Goal: Task Accomplishment & Management: Use online tool/utility

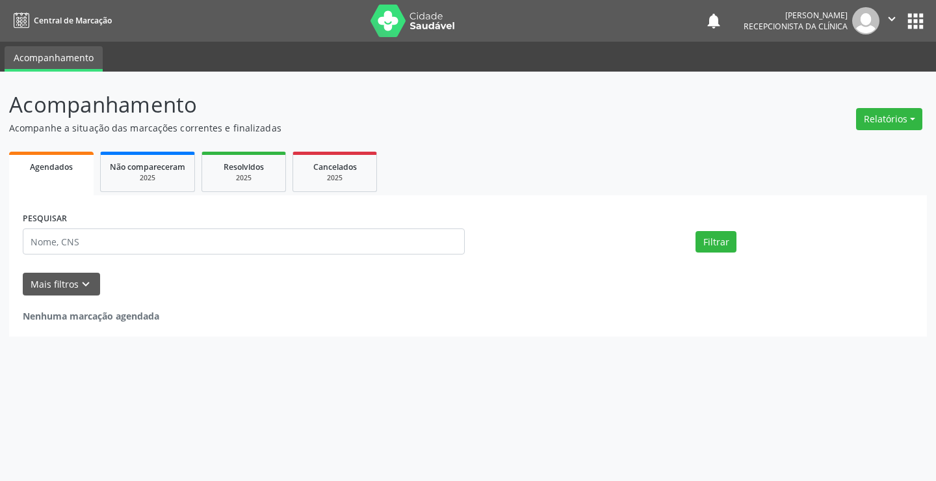
select select "7"
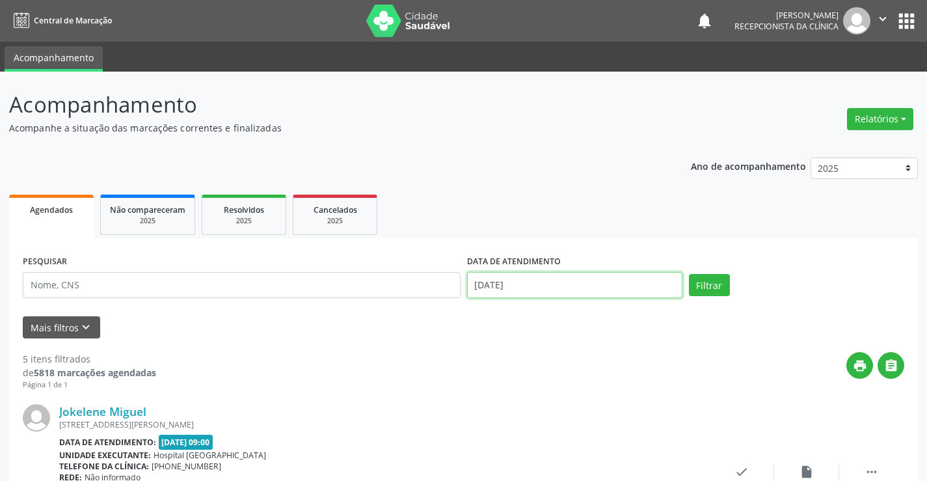
click at [549, 273] on input "[DATE]" at bounding box center [574, 285] width 215 height 26
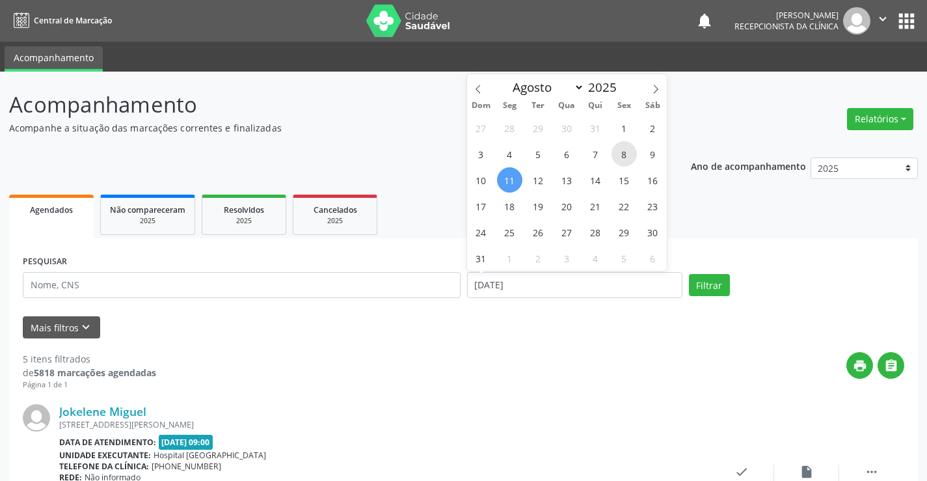
click at [626, 148] on span "8" at bounding box center [623, 153] width 25 height 25
type input "[DATE]"
click at [624, 148] on span "8" at bounding box center [623, 153] width 25 height 25
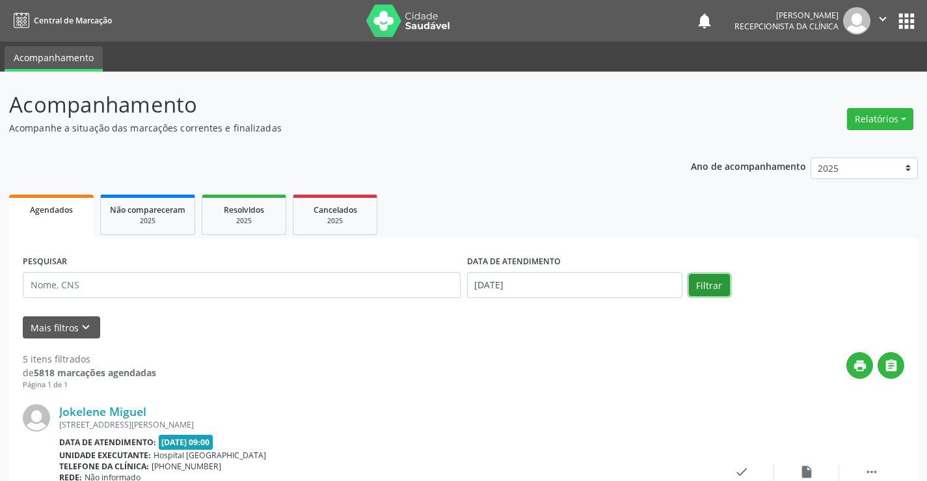
drag, startPoint x: 710, startPoint y: 284, endPoint x: 702, endPoint y: 269, distance: 17.2
click at [710, 284] on button "Filtrar" at bounding box center [709, 285] width 41 height 22
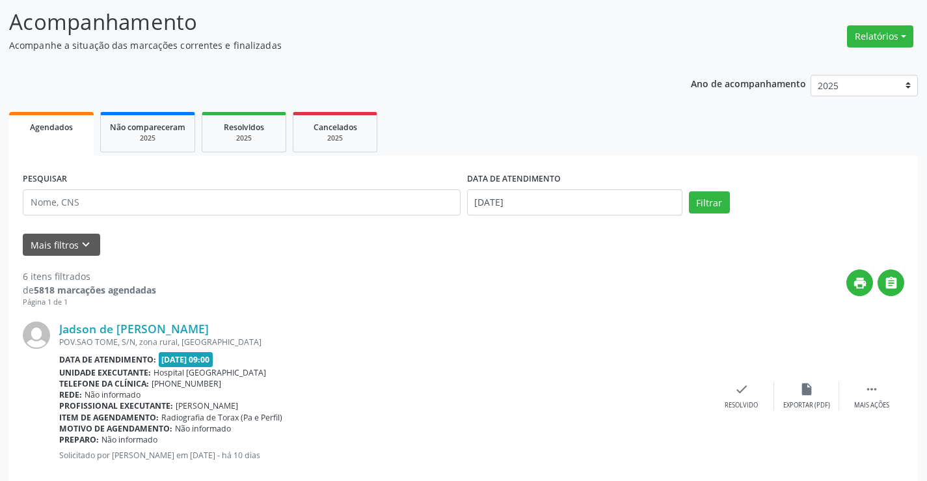
scroll to position [260, 0]
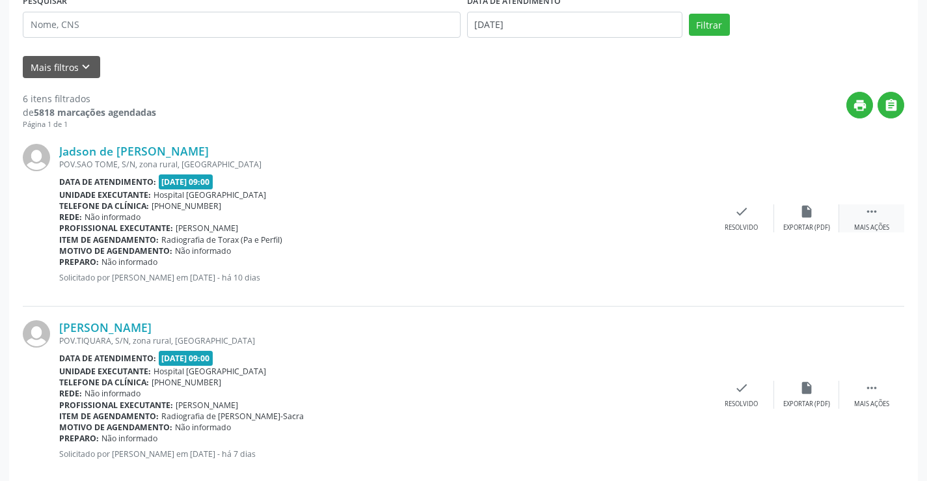
click at [871, 206] on icon "" at bounding box center [871, 211] width 14 height 14
click at [671, 220] on div "print Imprimir" at bounding box center [676, 218] width 65 height 28
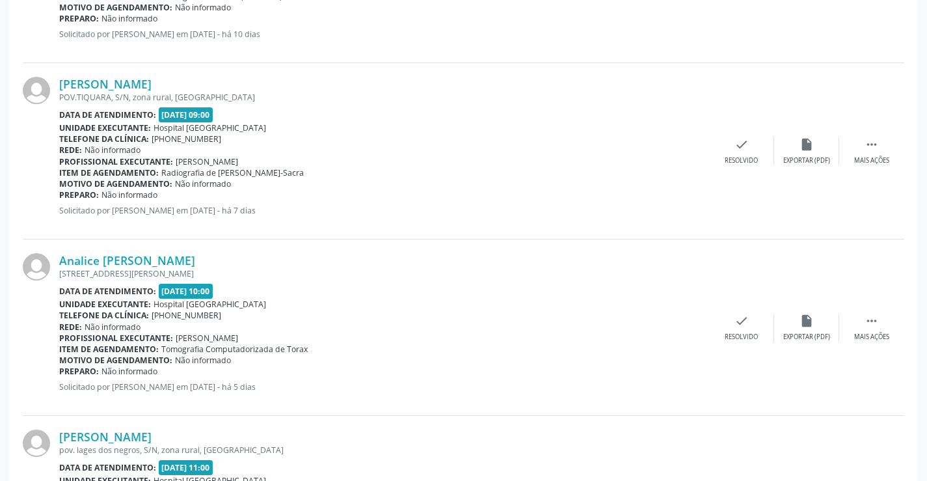
scroll to position [520, 0]
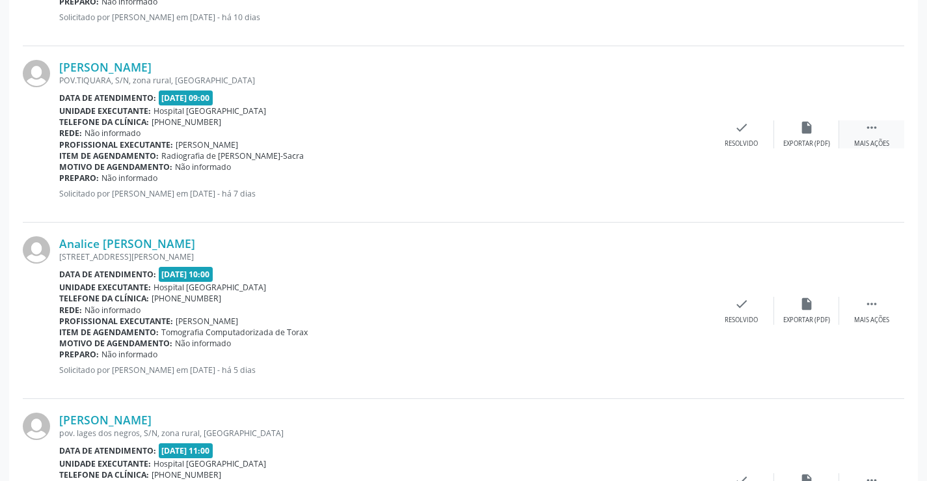
click at [866, 137] on div " Mais ações" at bounding box center [871, 134] width 65 height 28
click at [664, 126] on div "print Imprimir" at bounding box center [676, 134] width 65 height 28
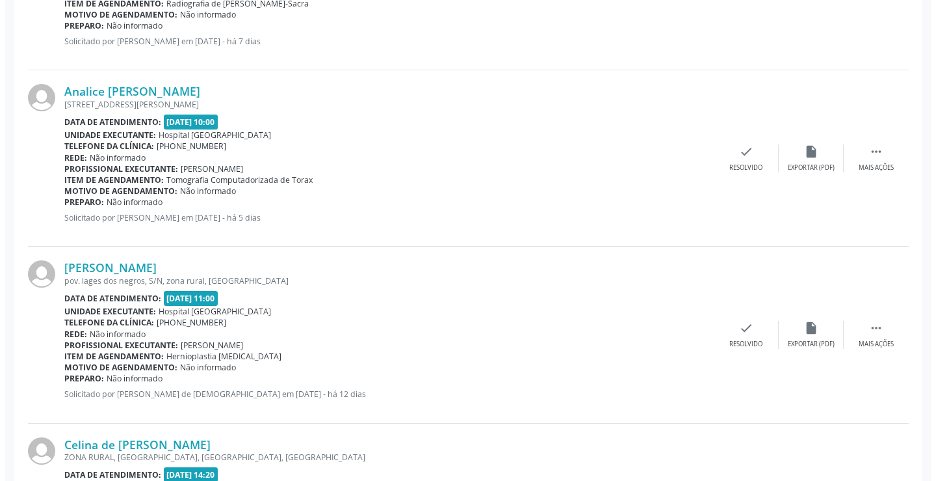
scroll to position [715, 0]
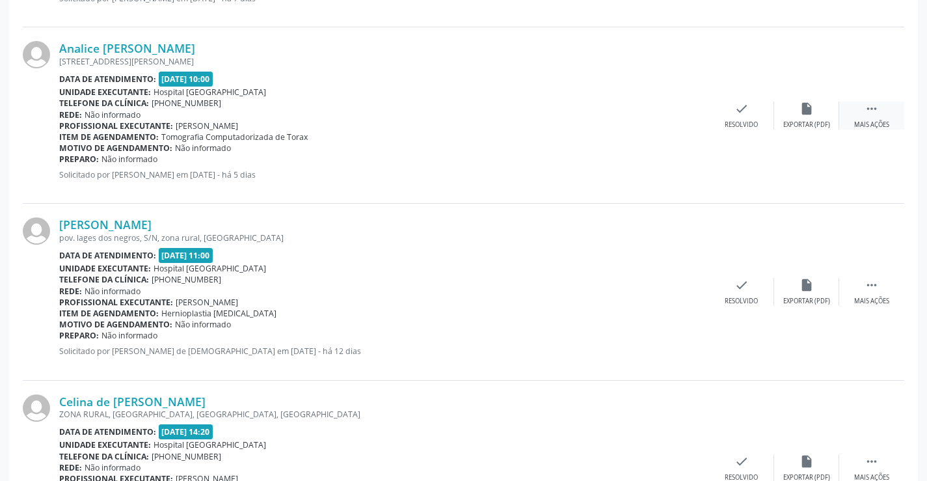
click at [861, 120] on div "Mais ações" at bounding box center [871, 124] width 35 height 9
click at [672, 114] on icon "print" at bounding box center [676, 108] width 14 height 14
click at [544, 111] on icon "check" at bounding box center [546, 108] width 14 height 14
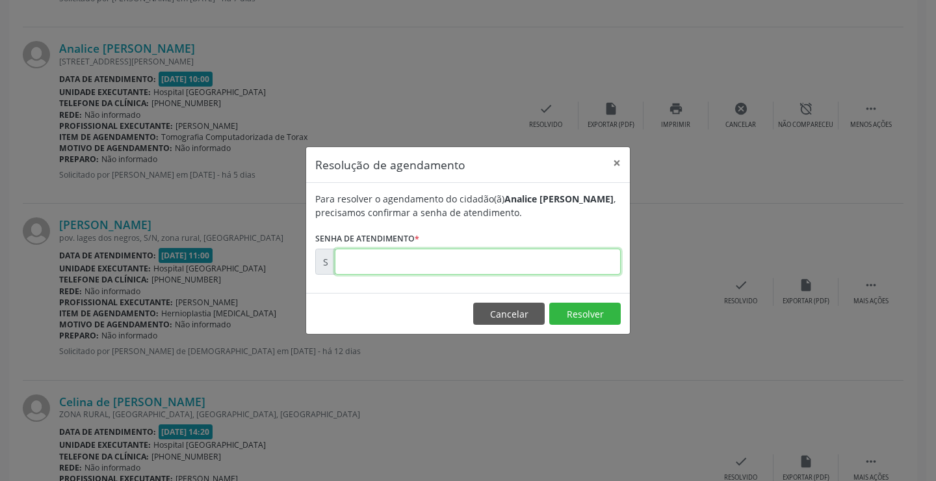
click at [425, 260] on input "text" at bounding box center [478, 261] width 286 height 26
paste input "00170183"
type input "00170183"
click at [576, 313] on button "Resolver" at bounding box center [585, 313] width 72 height 22
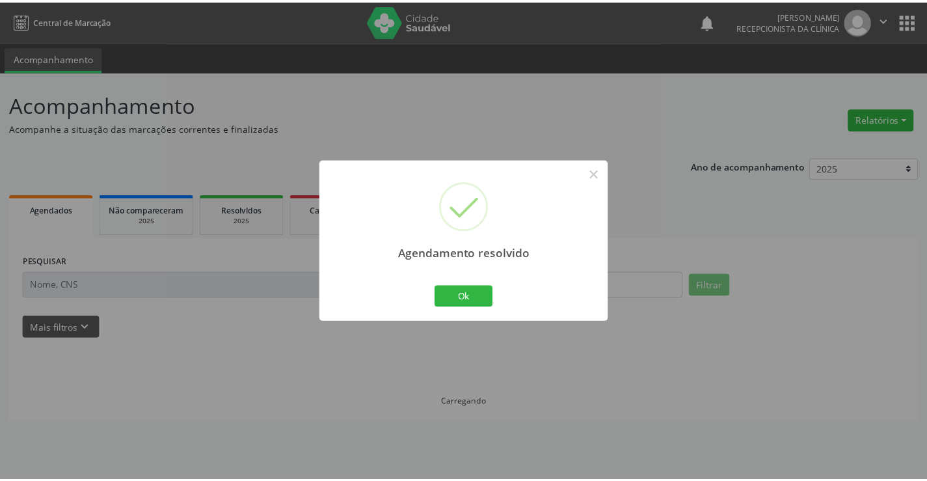
scroll to position [0, 0]
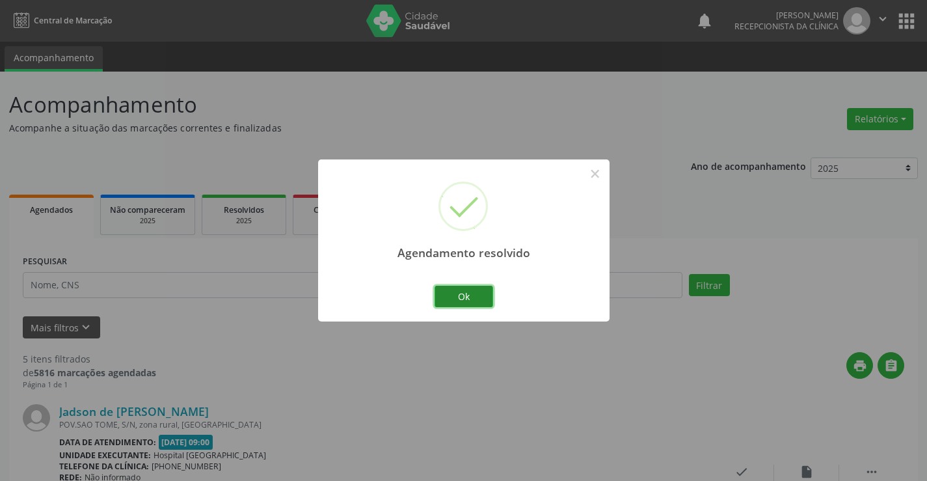
click at [465, 295] on button "Ok" at bounding box center [463, 296] width 59 height 22
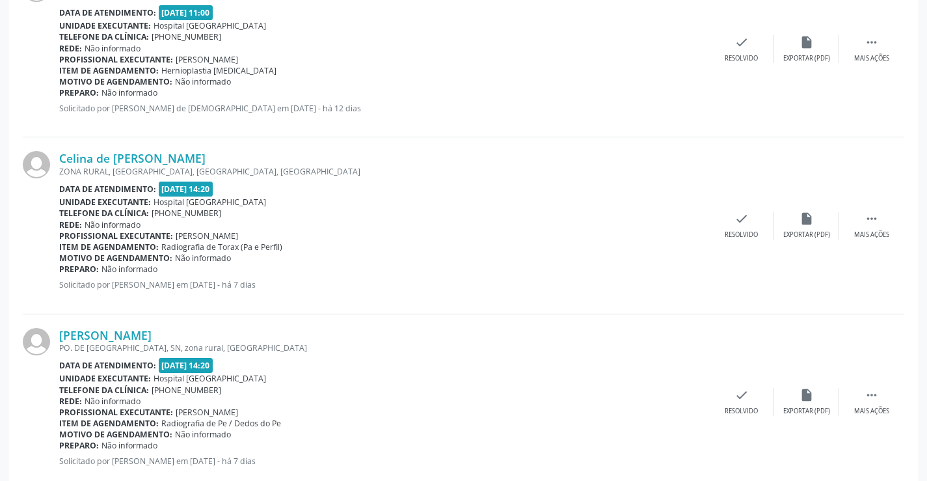
scroll to position [813, 0]
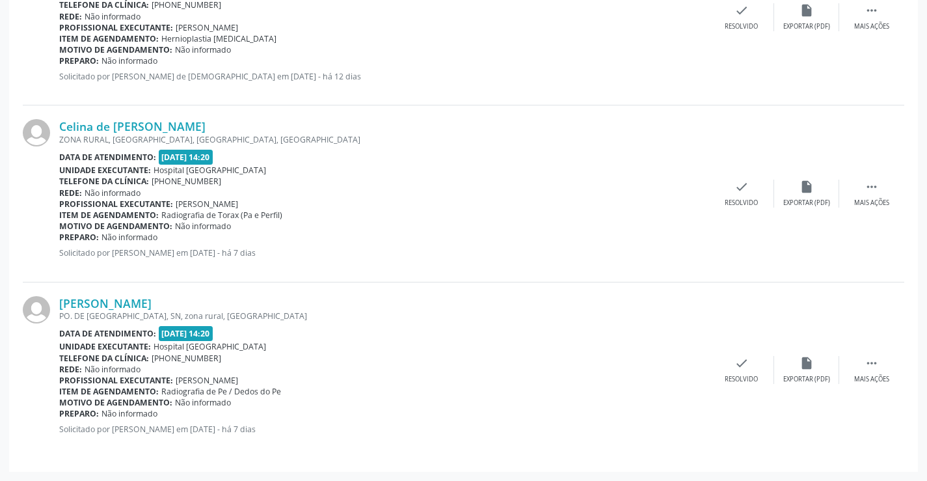
drag, startPoint x: 182, startPoint y: 160, endPoint x: 590, endPoint y: 166, distance: 407.8
click at [590, 166] on div "Unidade executante: [GEOGRAPHIC_DATA]" at bounding box center [384, 170] width 650 height 11
click at [871, 189] on icon "" at bounding box center [871, 186] width 14 height 14
click at [669, 190] on icon "print" at bounding box center [676, 186] width 14 height 14
click at [873, 363] on icon "" at bounding box center [871, 363] width 14 height 14
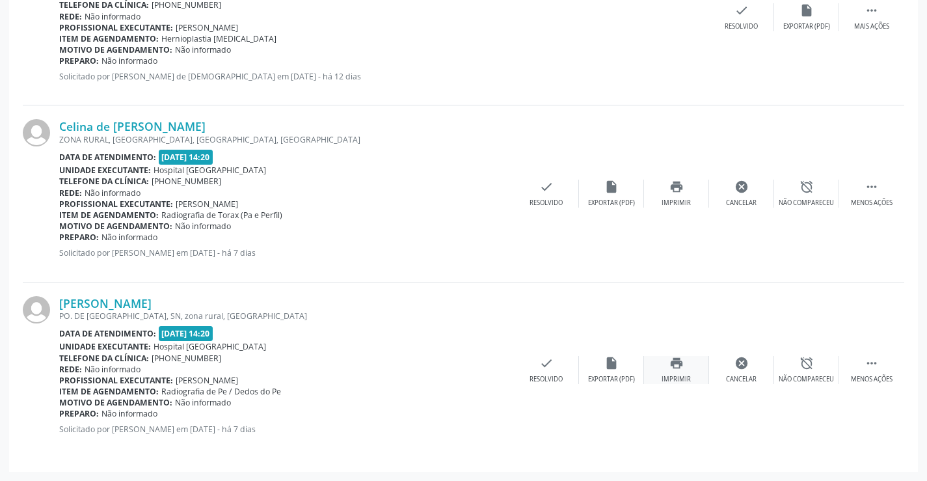
click at [664, 365] on div "print Imprimir" at bounding box center [676, 370] width 65 height 28
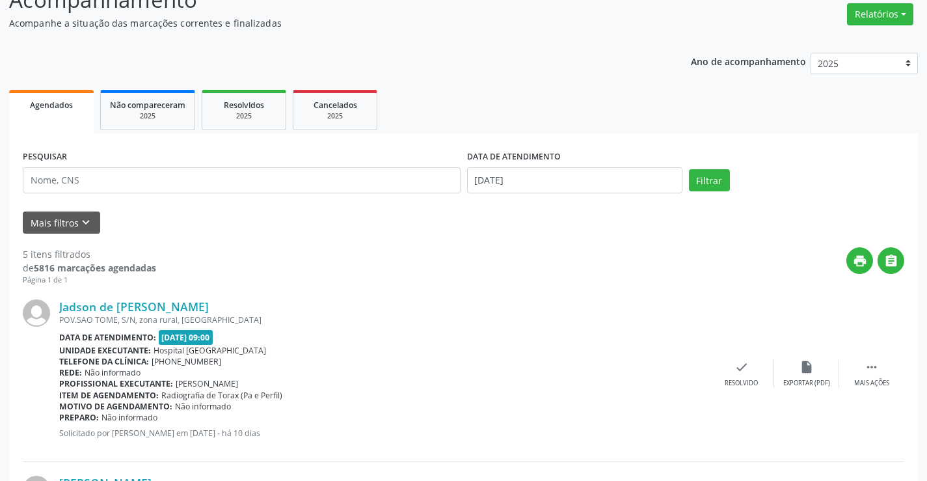
scroll to position [0, 0]
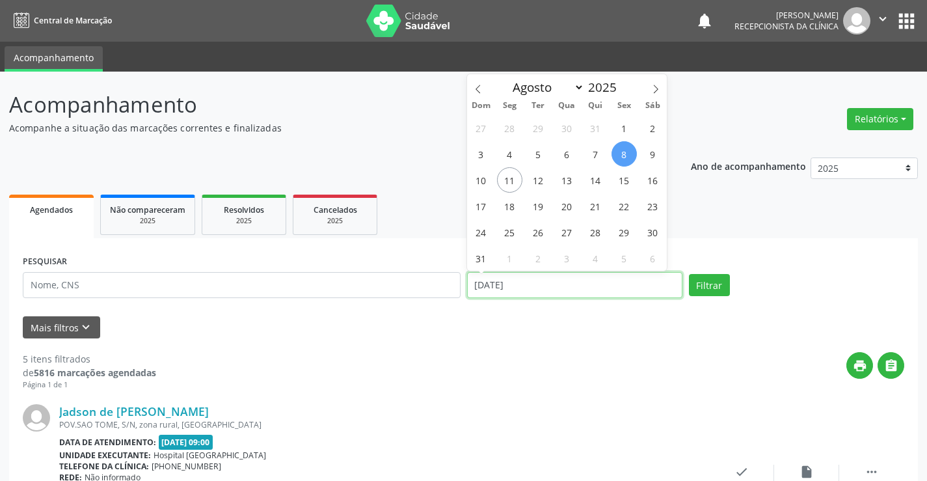
click at [482, 282] on input "[DATE]" at bounding box center [574, 285] width 215 height 26
click at [657, 155] on span "9" at bounding box center [652, 153] width 25 height 25
type input "[DATE]"
click at [657, 155] on span "9" at bounding box center [652, 153] width 25 height 25
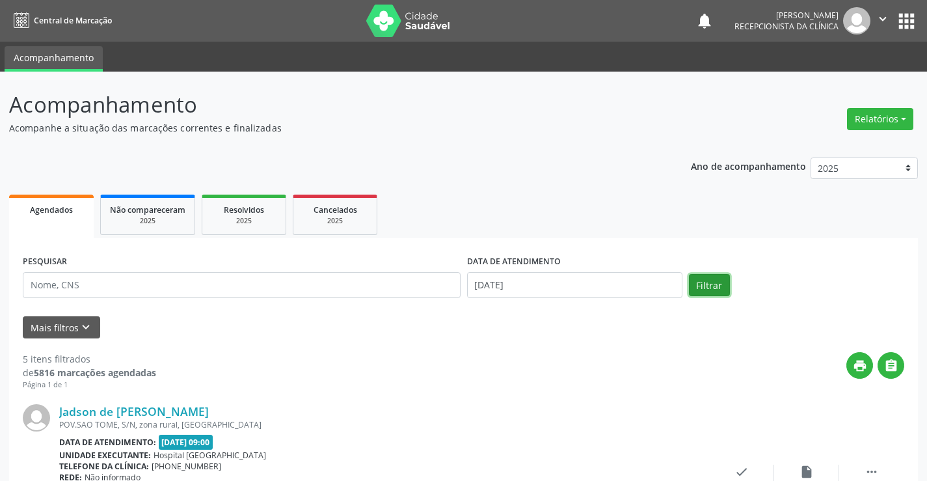
click at [717, 287] on button "Filtrar" at bounding box center [709, 285] width 41 height 22
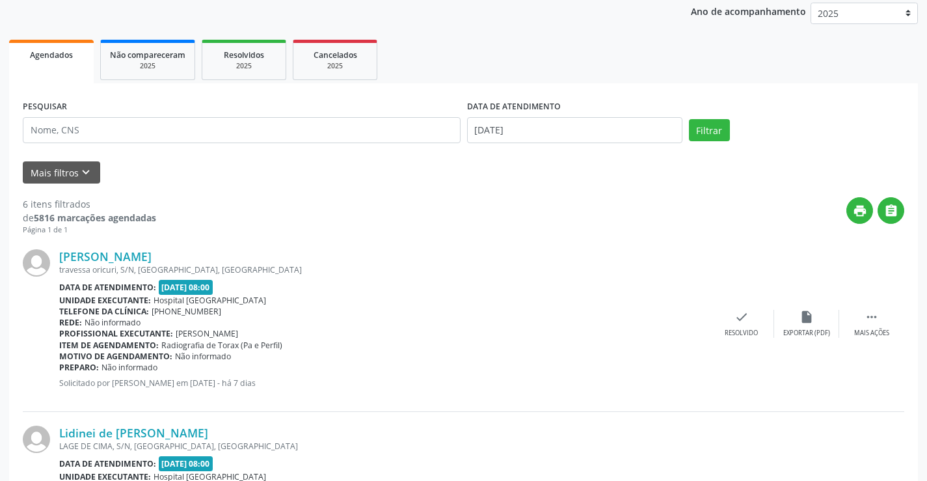
scroll to position [260, 0]
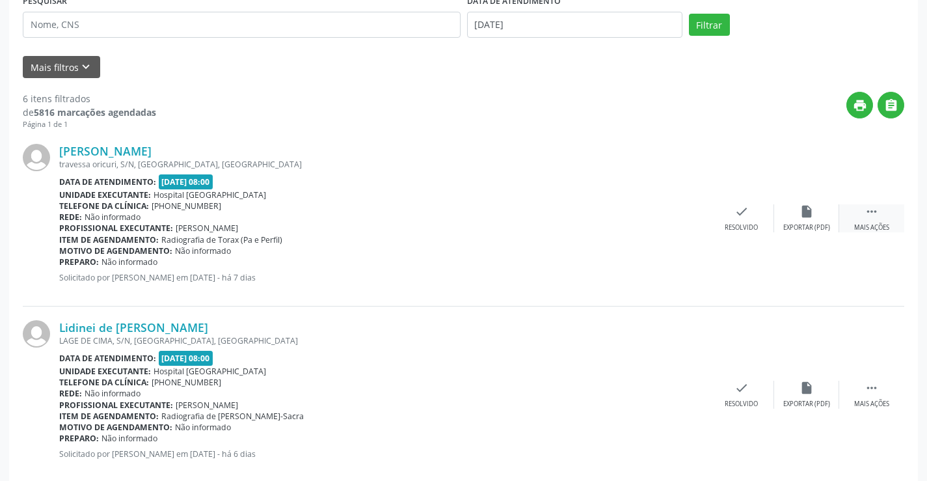
click at [882, 209] on div " Mais ações" at bounding box center [871, 218] width 65 height 28
click at [693, 217] on div "print Imprimir" at bounding box center [676, 218] width 65 height 28
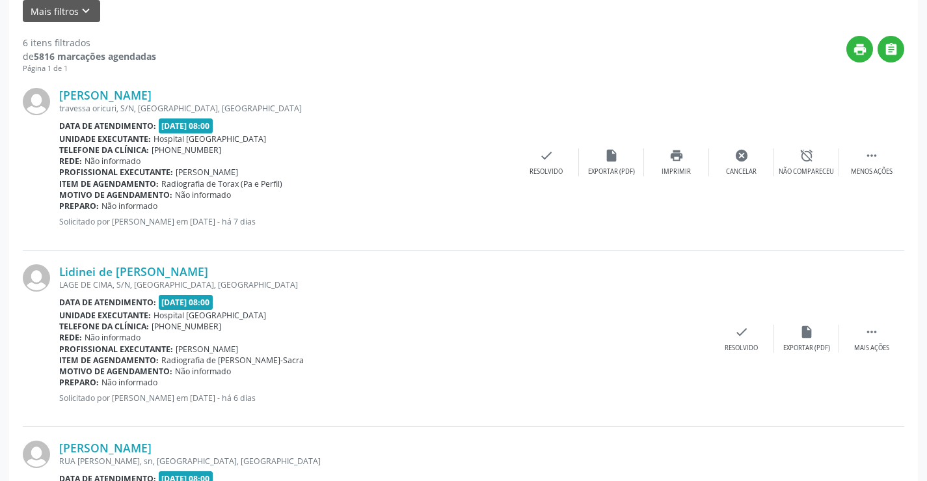
scroll to position [520, 0]
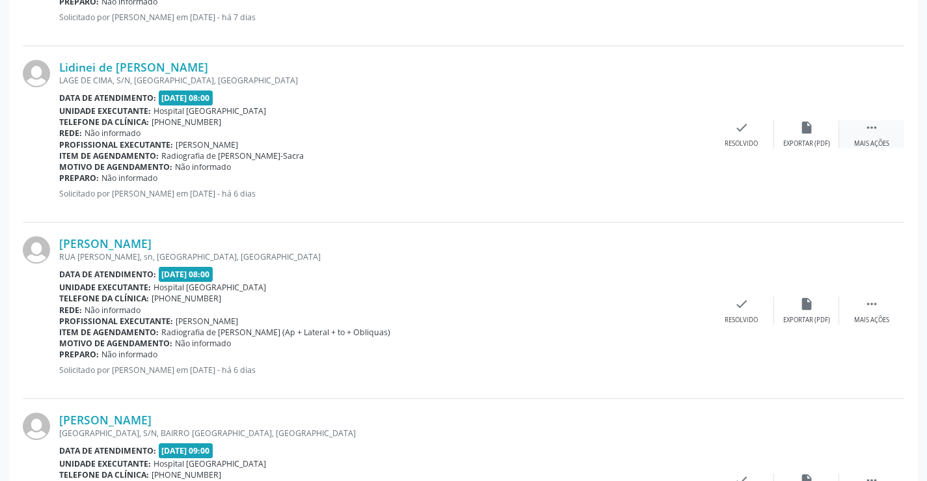
click at [862, 127] on div " Mais ações" at bounding box center [871, 134] width 65 height 28
click at [687, 127] on div "print Imprimir" at bounding box center [676, 134] width 65 height 28
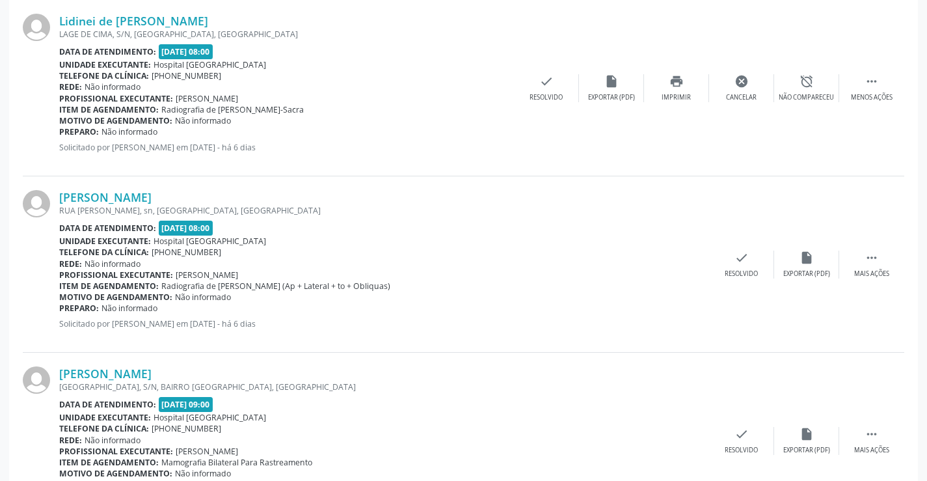
scroll to position [585, 0]
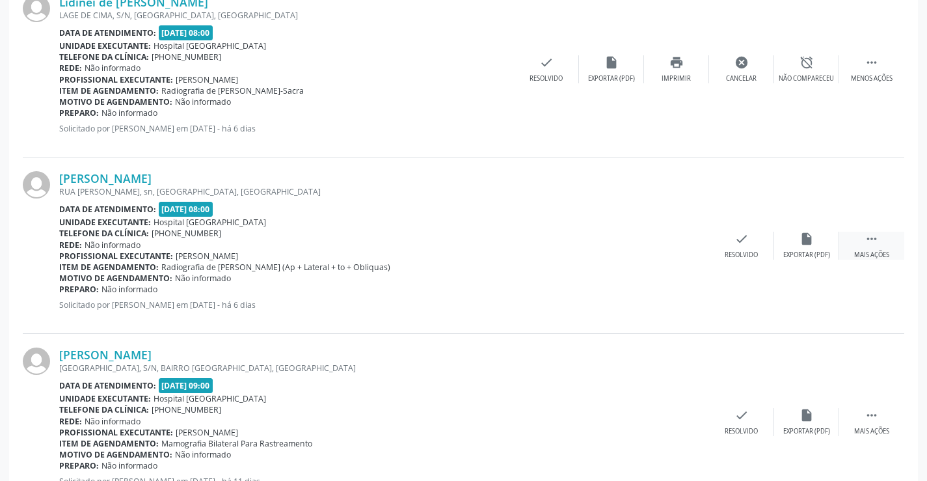
click at [873, 244] on icon "" at bounding box center [871, 238] width 14 height 14
click at [875, 244] on icon "" at bounding box center [871, 238] width 14 height 14
click at [876, 238] on icon "" at bounding box center [871, 238] width 14 height 14
click at [673, 245] on icon "print" at bounding box center [676, 238] width 14 height 14
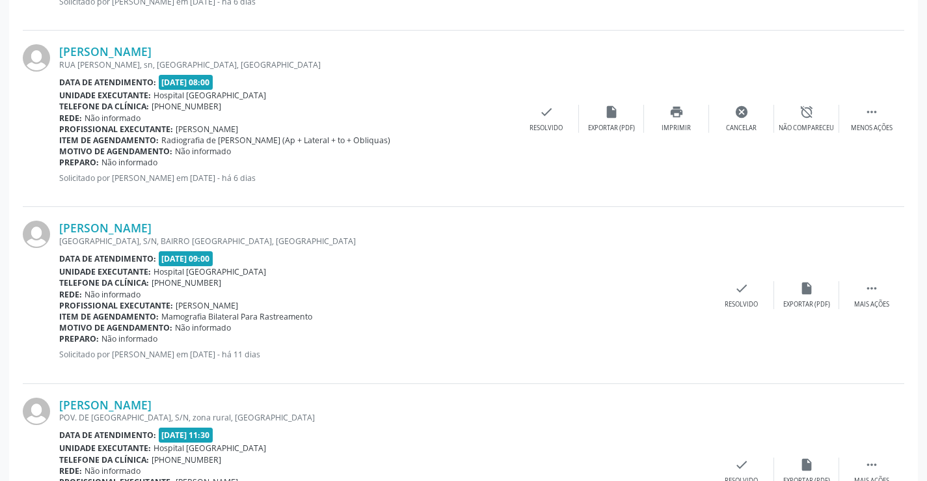
scroll to position [715, 0]
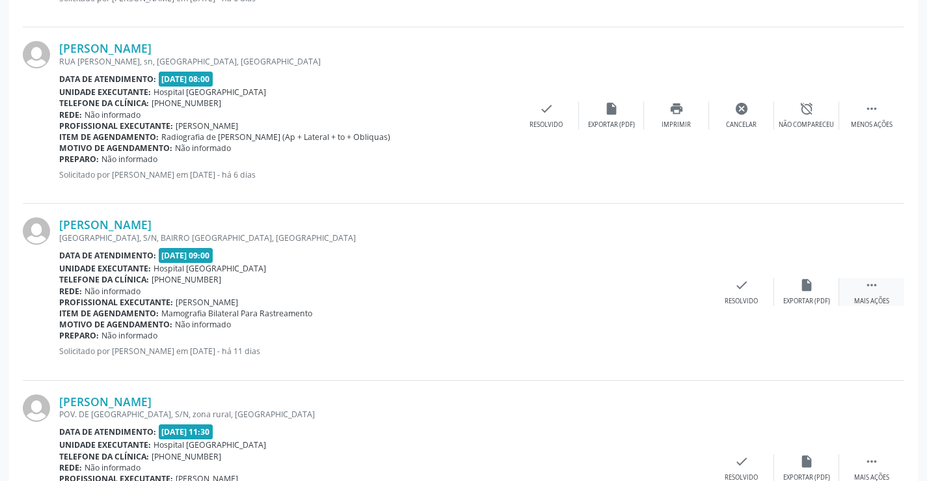
click at [881, 295] on div " Mais ações" at bounding box center [871, 292] width 65 height 28
click at [666, 285] on div "print Imprimir" at bounding box center [676, 292] width 65 height 28
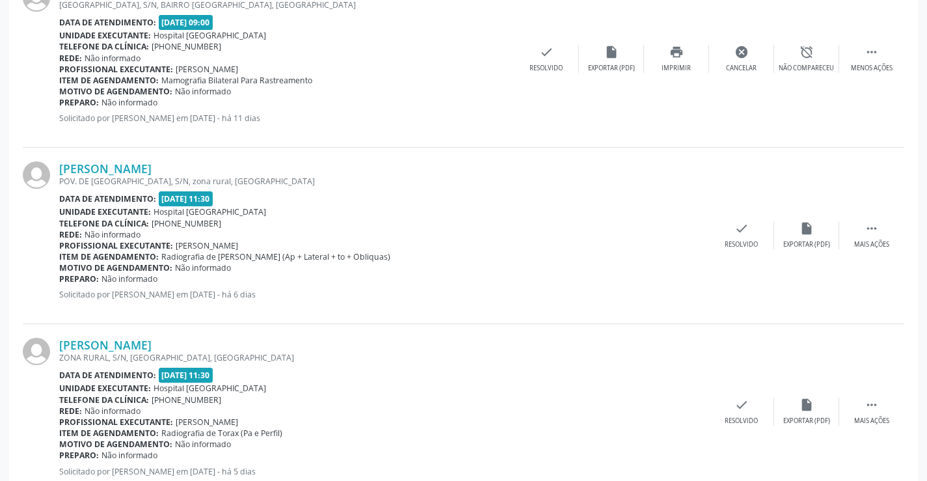
scroll to position [990, 0]
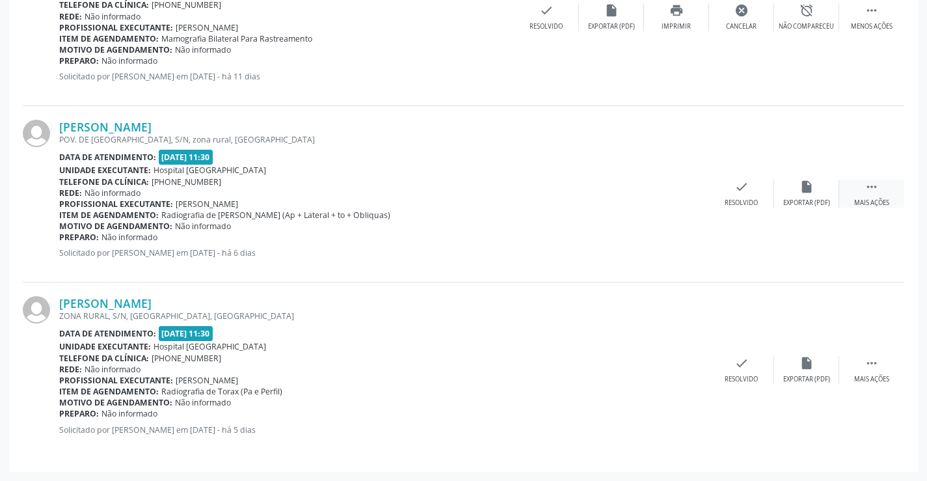
click at [872, 188] on icon "" at bounding box center [871, 186] width 14 height 14
click at [871, 196] on div " Menos ações" at bounding box center [871, 193] width 65 height 28
click at [871, 196] on div " Mais ações" at bounding box center [871, 193] width 65 height 28
click at [678, 196] on div "print Imprimir" at bounding box center [676, 193] width 65 height 28
click at [882, 371] on div " Mais ações" at bounding box center [871, 370] width 65 height 28
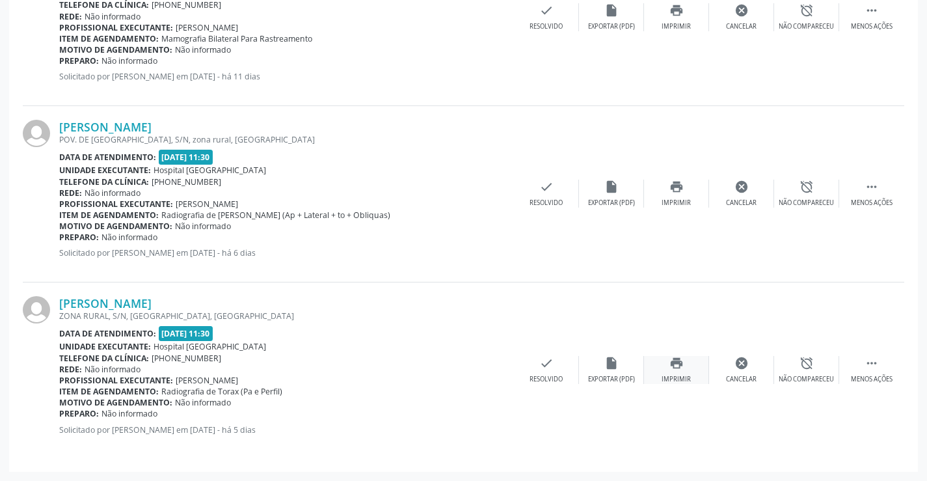
click at [672, 371] on div "print Imprimir" at bounding box center [676, 370] width 65 height 28
